Goal: Transaction & Acquisition: Purchase product/service

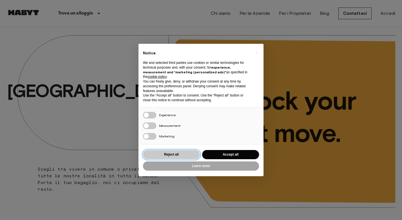
click at [167, 155] on button "Reject all" at bounding box center [171, 154] width 57 height 9
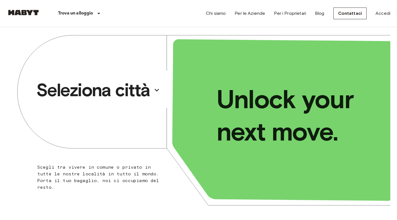
click at [142, 92] on p "Seleziona città" at bounding box center [93, 90] width 114 height 22
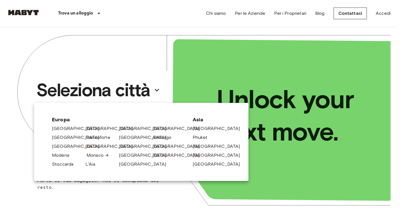
click at [92, 154] on link "Monaco" at bounding box center [98, 155] width 23 height 7
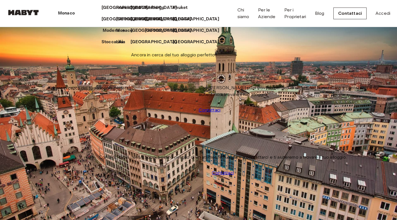
click at [103, 34] on p "Modena" at bounding box center [111, 30] width 17 height 7
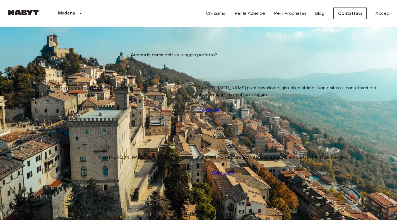
scroll to position [858, 0]
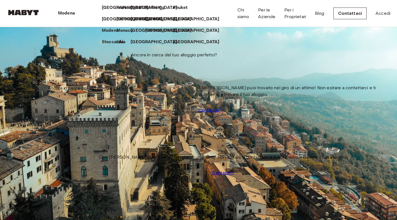
click at [77, 13] on icon at bounding box center [77, 13] width 0 height 0
click at [132, 45] on p "[GEOGRAPHIC_DATA]" at bounding box center [155, 42] width 47 height 7
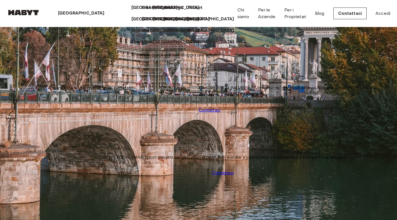
click at [107, 13] on icon at bounding box center [107, 13] width 0 height 0
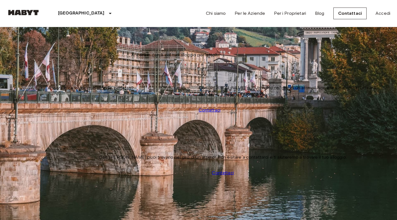
click at [84, 104] on img at bounding box center [198, 214] width 383 height 255
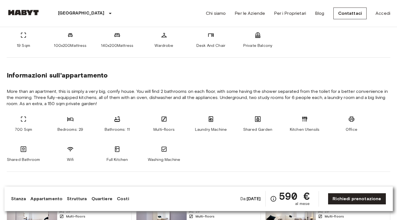
scroll to position [251, 0]
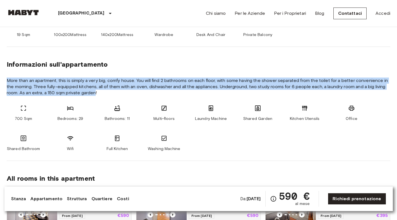
drag, startPoint x: 7, startPoint y: 80, endPoint x: 95, endPoint y: 95, distance: 88.9
click at [95, 95] on span "More than an apartment, this is simply a very big, comfy house. You will find 2…" at bounding box center [199, 87] width 384 height 18
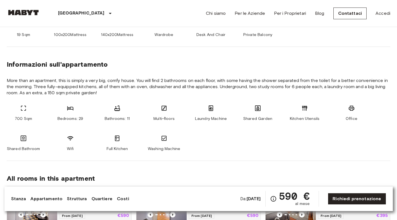
click at [321, 62] on div "Informazioni sull'appartamento" at bounding box center [199, 64] width 384 height 8
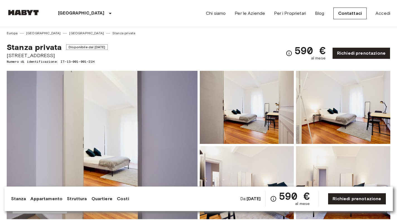
scroll to position [0, 0]
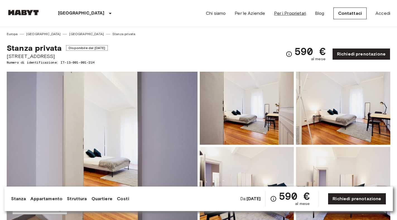
click at [290, 14] on link "Per i Proprietari" at bounding box center [290, 13] width 32 height 7
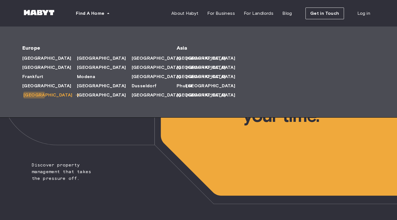
click at [33, 95] on span "Lisbon" at bounding box center [47, 95] width 49 height 7
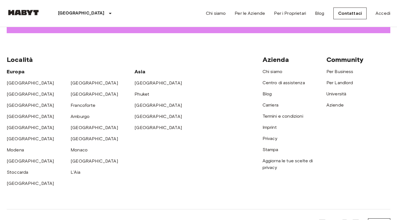
scroll to position [831, 0]
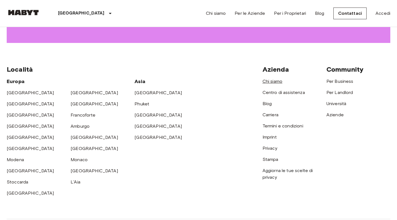
click at [275, 79] on link "Chi siamo" at bounding box center [273, 81] width 20 height 5
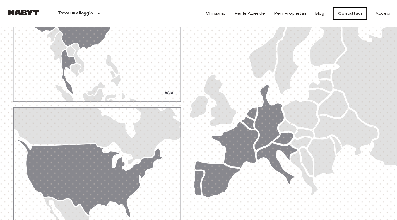
click at [352, 13] on link "Contattaci" at bounding box center [349, 14] width 33 height 12
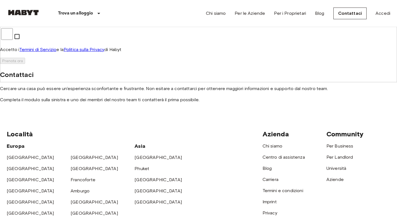
scroll to position [195, 0]
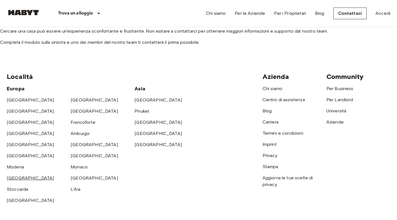
click at [15, 176] on link "Parigi" at bounding box center [30, 178] width 47 height 5
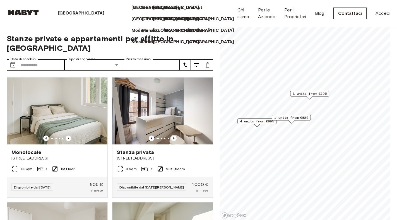
click at [68, 14] on p "Parigi" at bounding box center [81, 13] width 47 height 7
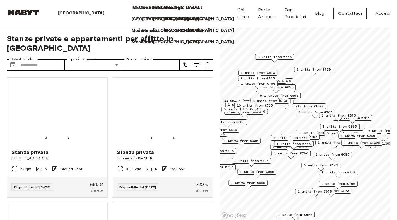
scroll to position [28, 0]
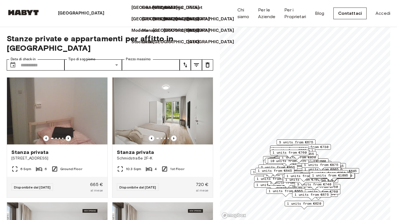
drag, startPoint x: 258, startPoint y: 158, endPoint x: 289, endPoint y: 166, distance: 32.7
click at [289, 166] on div "Map marker" at bounding box center [288, 165] width 6 height 3
click at [75, 13] on div "Berlino" at bounding box center [82, 13] width 85 height 27
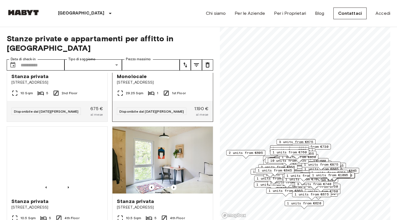
scroll to position [6183, 0]
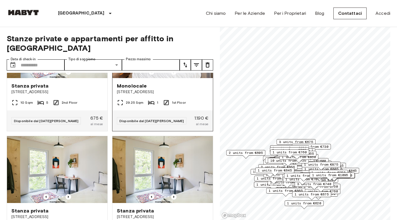
click at [176, 99] on div "Monolocale Fischerstraße 8" at bounding box center [162, 88] width 100 height 21
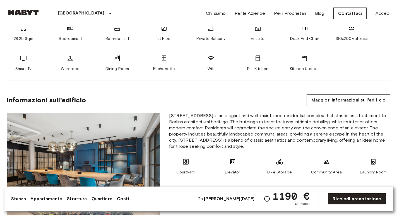
scroll to position [279, 0]
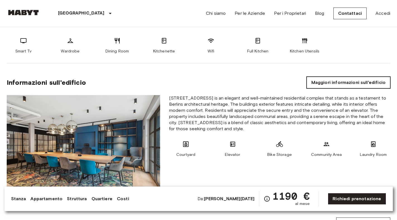
click at [345, 81] on link "Maggiori informazioni sull'edificio" at bounding box center [349, 83] width 84 height 12
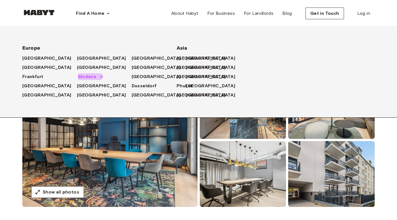
click at [78, 75] on span "Modena" at bounding box center [87, 76] width 18 height 7
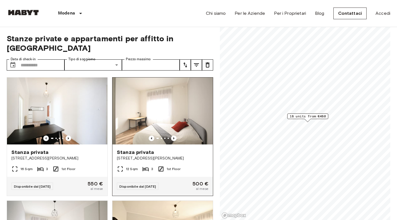
click at [142, 107] on img at bounding box center [162, 111] width 100 height 67
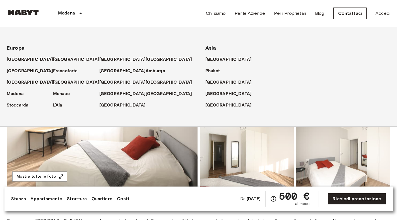
scroll to position [167, 0]
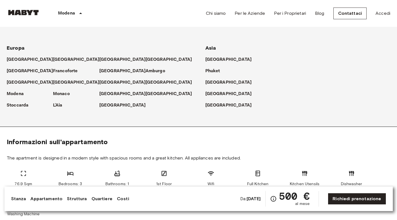
click at [77, 12] on icon at bounding box center [80, 13] width 7 height 7
click at [79, 13] on icon at bounding box center [80, 13] width 7 height 7
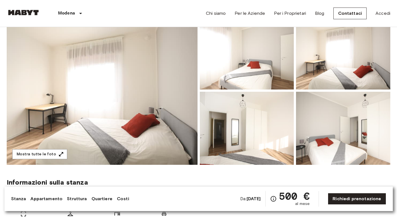
scroll to position [56, 0]
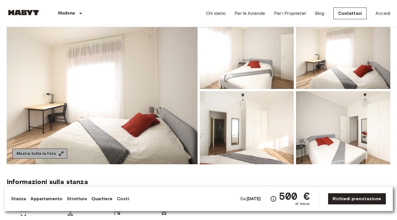
click at [58, 153] on icon "button" at bounding box center [61, 154] width 6 height 6
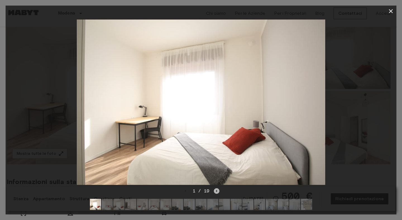
click at [217, 188] on icon "Next image" at bounding box center [217, 191] width 6 height 6
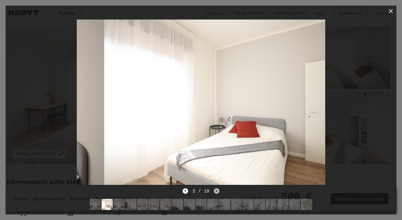
click at [217, 188] on icon "Next image" at bounding box center [217, 191] width 6 height 6
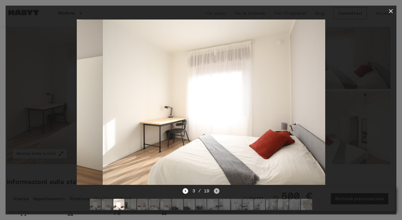
click at [217, 188] on icon "Next image" at bounding box center [217, 191] width 6 height 6
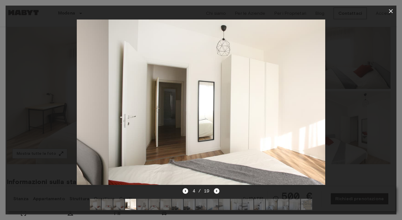
click at [217, 188] on icon "Next image" at bounding box center [217, 191] width 6 height 6
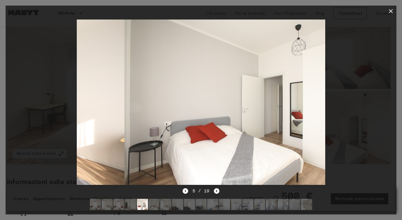
click at [217, 188] on icon "Next image" at bounding box center [217, 191] width 6 height 6
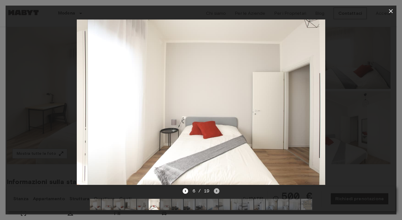
click at [217, 188] on icon "Next image" at bounding box center [217, 191] width 6 height 6
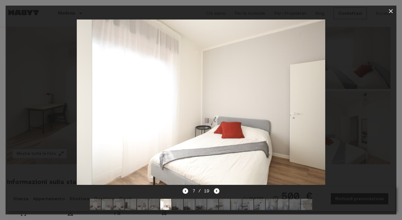
click at [217, 188] on icon "Next image" at bounding box center [217, 191] width 6 height 6
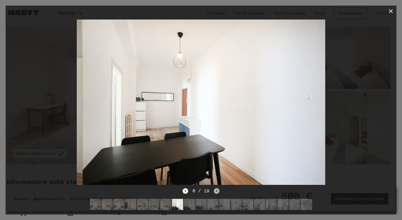
click at [217, 188] on icon "Next image" at bounding box center [217, 191] width 6 height 6
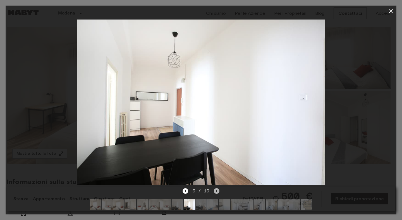
click at [217, 188] on icon "Next image" at bounding box center [217, 191] width 6 height 6
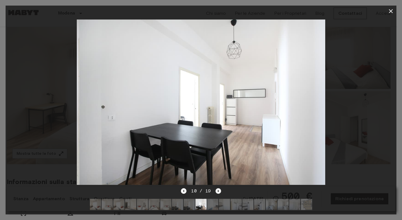
click at [217, 188] on icon "Next image" at bounding box center [218, 191] width 6 height 6
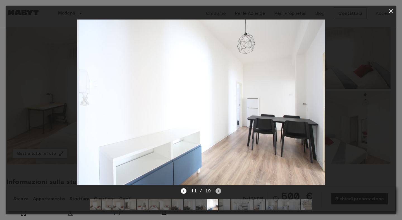
click at [217, 188] on icon "Next image" at bounding box center [218, 191] width 6 height 6
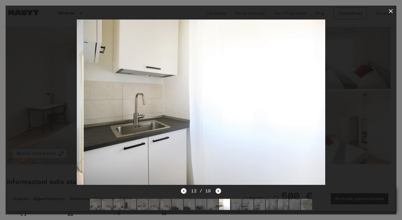
click at [217, 188] on icon "Next image" at bounding box center [218, 191] width 6 height 6
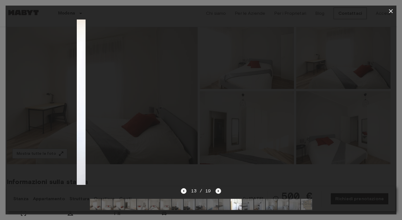
click at [217, 188] on icon "Next image" at bounding box center [218, 191] width 6 height 6
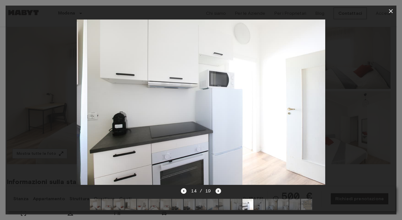
click at [217, 188] on icon "Next image" at bounding box center [218, 191] width 6 height 6
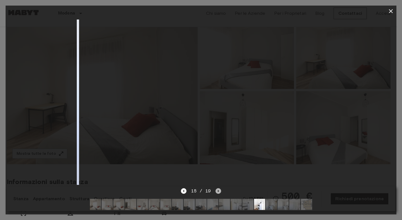
click at [217, 188] on icon "Next image" at bounding box center [218, 191] width 6 height 6
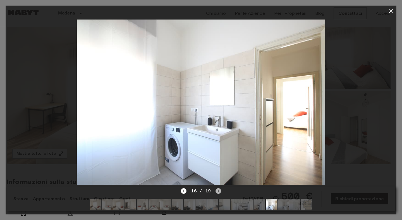
click at [217, 188] on icon "Next image" at bounding box center [218, 191] width 6 height 6
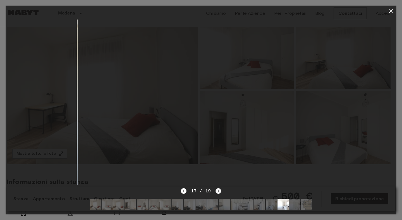
click at [217, 188] on icon "Next image" at bounding box center [218, 191] width 6 height 6
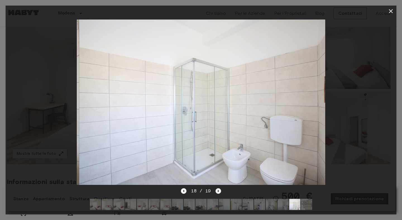
click at [217, 188] on icon "Next image" at bounding box center [218, 191] width 6 height 6
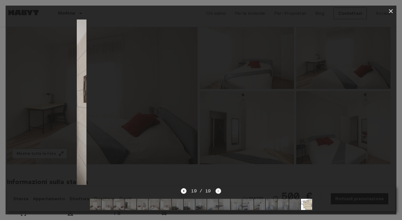
click at [217, 188] on div "19 / 19" at bounding box center [201, 191] width 40 height 7
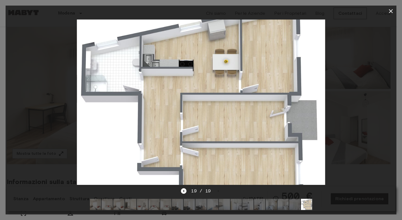
click at [388, 11] on icon "button" at bounding box center [390, 11] width 7 height 7
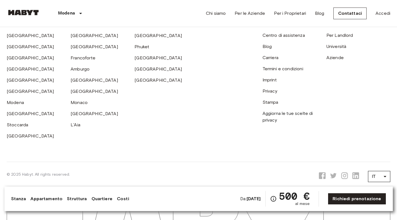
scroll to position [1391, 0]
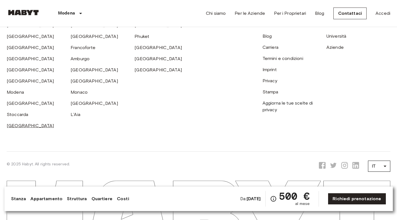
click at [11, 123] on link "[GEOGRAPHIC_DATA]" at bounding box center [30, 125] width 47 height 5
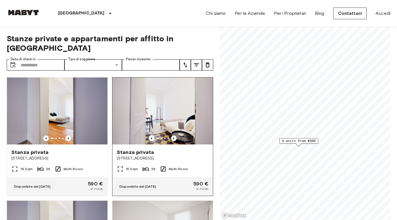
click at [157, 149] on div "Stanza privata" at bounding box center [163, 152] width 92 height 7
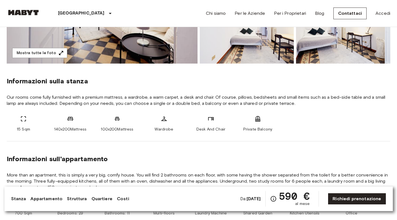
scroll to position [167, 0]
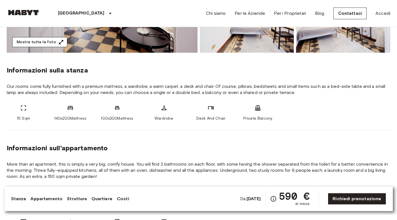
click at [60, 42] on icon "button" at bounding box center [61, 42] width 6 height 6
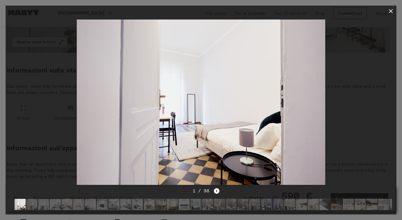
click at [373, 201] on img at bounding box center [371, 204] width 11 height 11
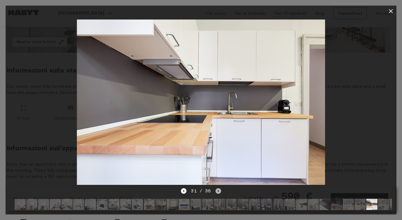
click at [217, 188] on icon "Next image" at bounding box center [218, 191] width 6 height 6
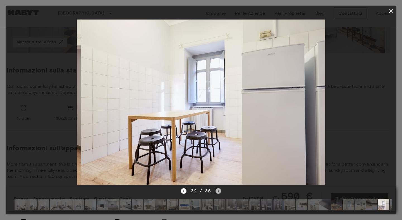
click at [217, 188] on icon "Next image" at bounding box center [218, 191] width 6 height 6
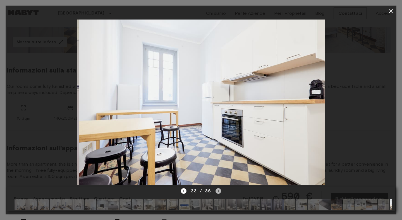
click at [217, 188] on icon "Next image" at bounding box center [218, 191] width 6 height 6
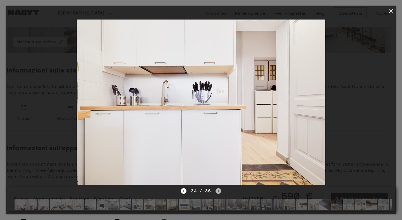
click at [217, 188] on icon "Next image" at bounding box center [218, 191] width 6 height 6
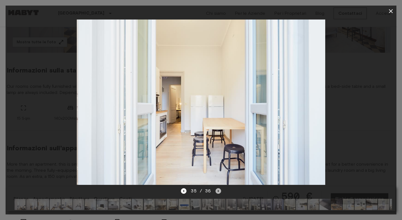
click at [217, 188] on icon "Next image" at bounding box center [218, 191] width 6 height 6
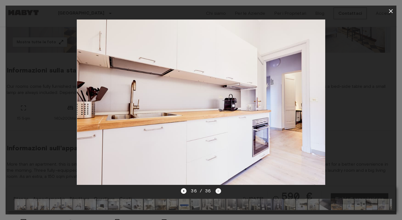
click at [217, 188] on div "36 / 36" at bounding box center [201, 191] width 40 height 7
click at [392, 11] on icon "button" at bounding box center [390, 11] width 7 height 7
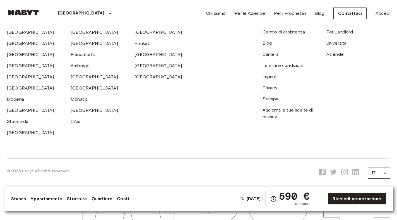
scroll to position [1456, 0]
